Goal: Task Accomplishment & Management: Manage account settings

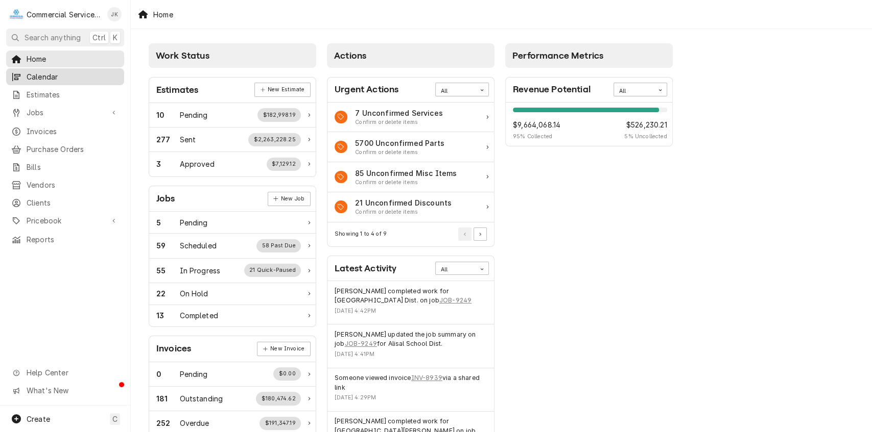
click at [67, 73] on span "Calendar" at bounding box center [73, 76] width 92 height 11
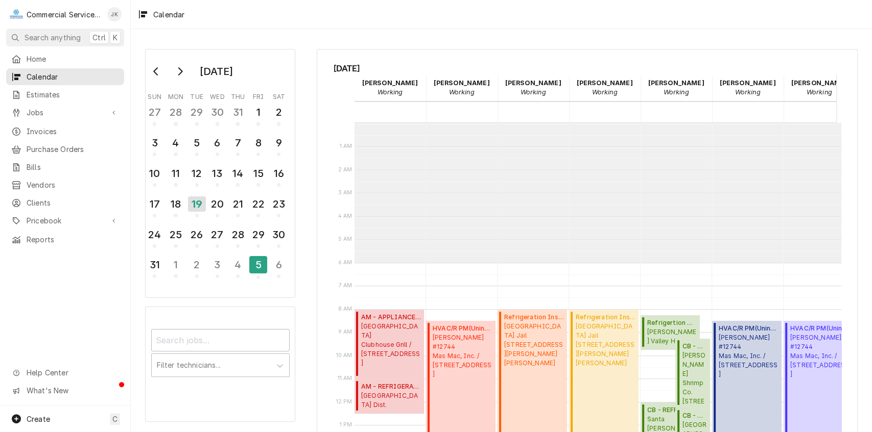
scroll to position [139, 0]
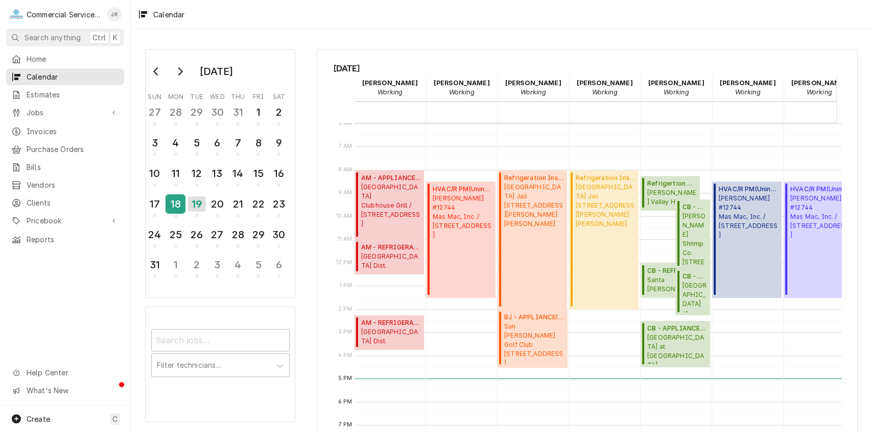
click at [174, 202] on div "18" at bounding box center [175, 204] width 18 height 17
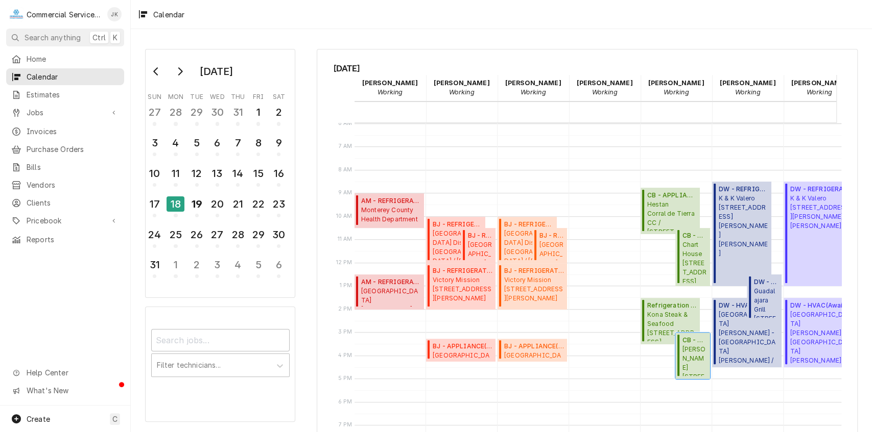
click at [697, 351] on span "Tarpy's 2999 Mty/Salinas Hwy Ste 1, Monterey, CA 93940" at bounding box center [694, 360] width 25 height 31
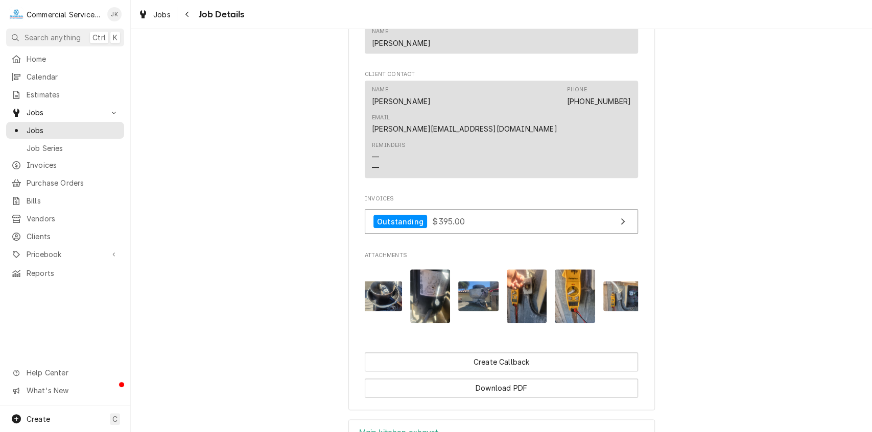
scroll to position [0, 112]
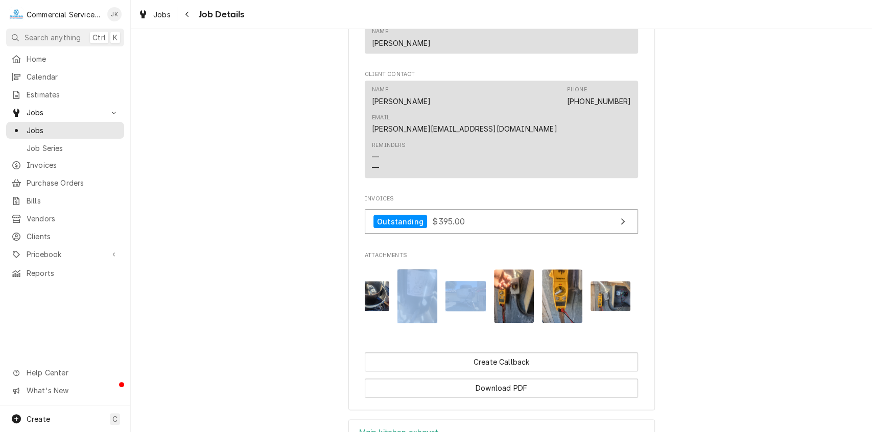
drag, startPoint x: 458, startPoint y: 315, endPoint x: 401, endPoint y: 314, distance: 57.2
click at [401, 314] on div "Attachments" at bounding box center [501, 296] width 273 height 70
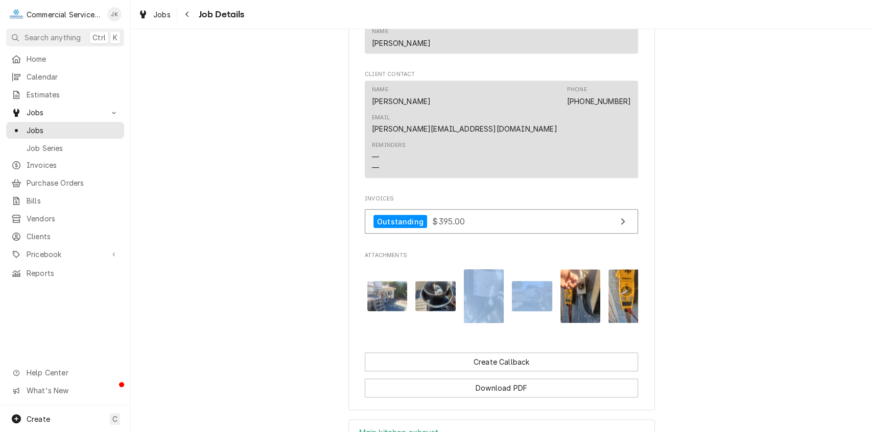
scroll to position [0, 0]
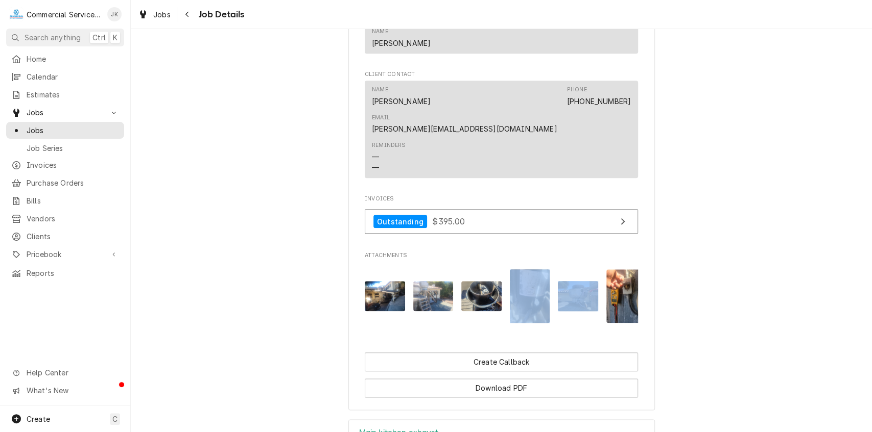
click at [423, 281] on img "Attachments" at bounding box center [433, 296] width 40 height 30
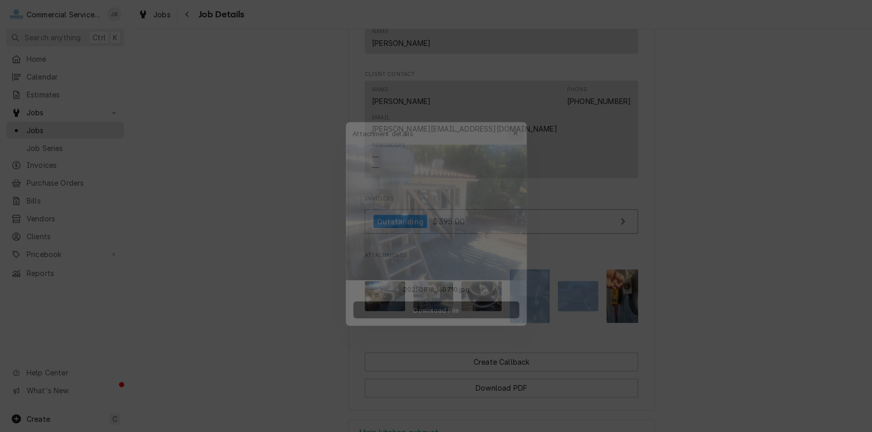
click at [523, 119] on icon "button" at bounding box center [521, 117] width 5 height 5
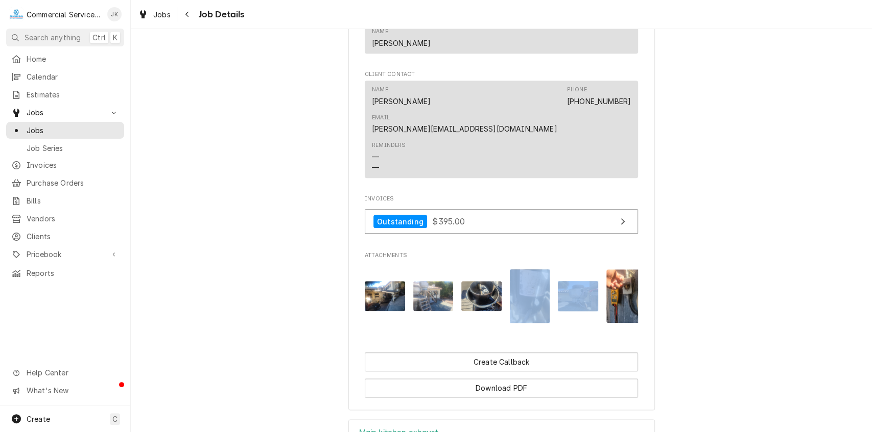
click at [574, 286] on img "Attachments" at bounding box center [578, 296] width 40 height 30
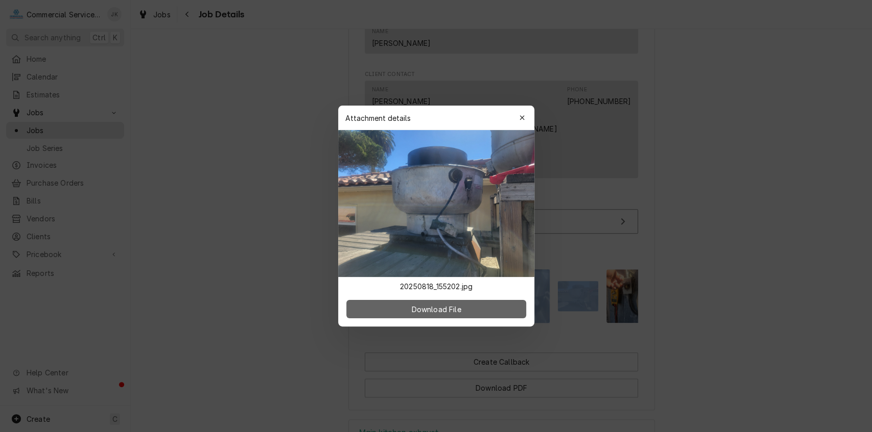
click at [433, 305] on span "Download File" at bounding box center [436, 309] width 54 height 11
click at [521, 115] on icon "button" at bounding box center [522, 117] width 6 height 7
